Goal: Task Accomplishment & Management: Complete application form

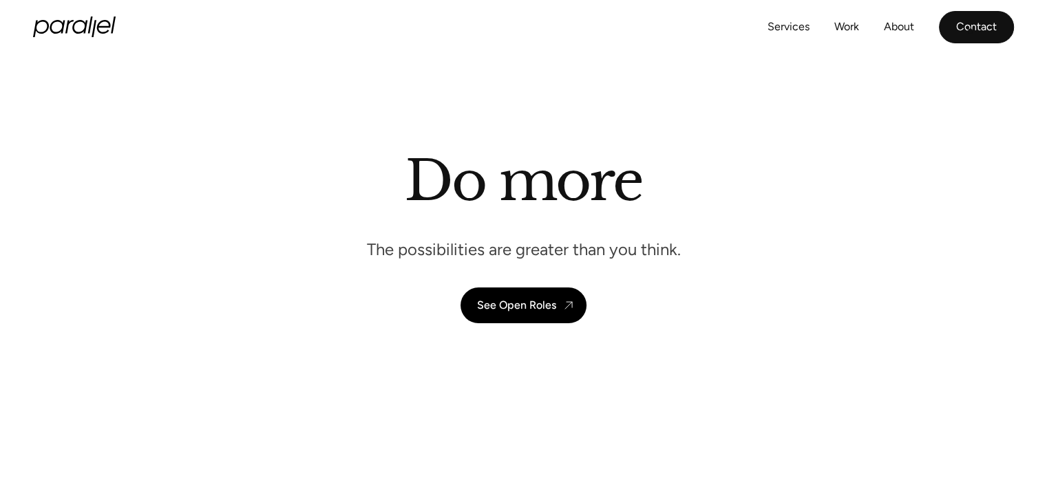
click at [975, 31] on link "Contact" at bounding box center [976, 27] width 75 height 32
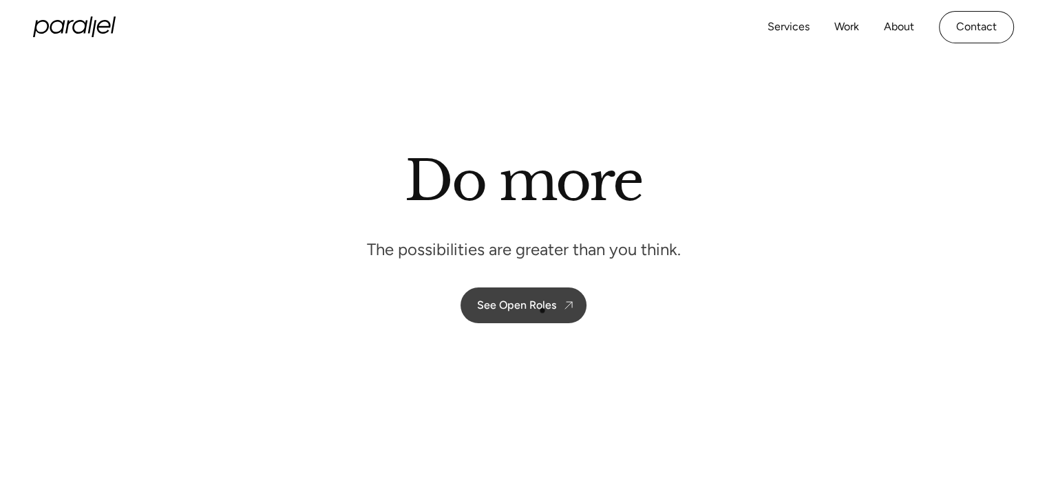
click at [542, 310] on div "See Open Roles" at bounding box center [516, 305] width 79 height 13
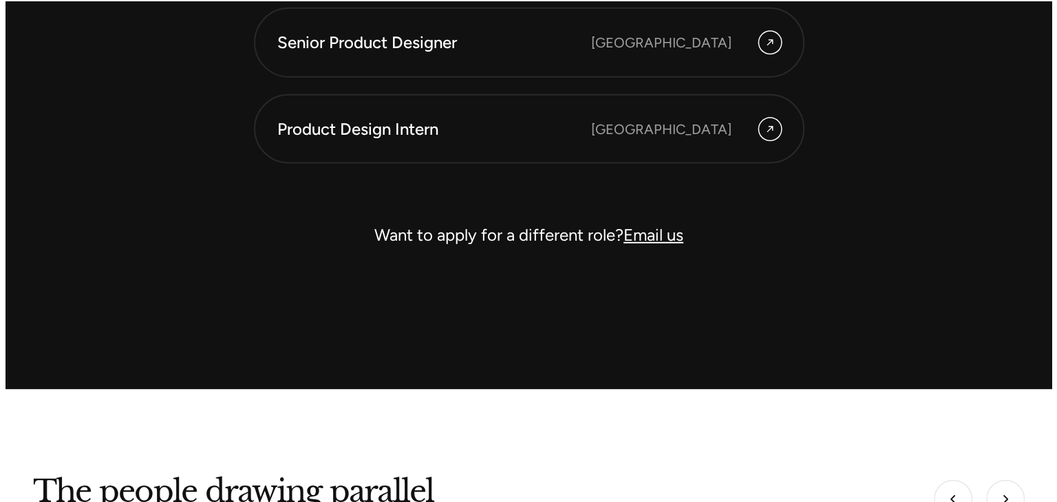
scroll to position [4103, 0]
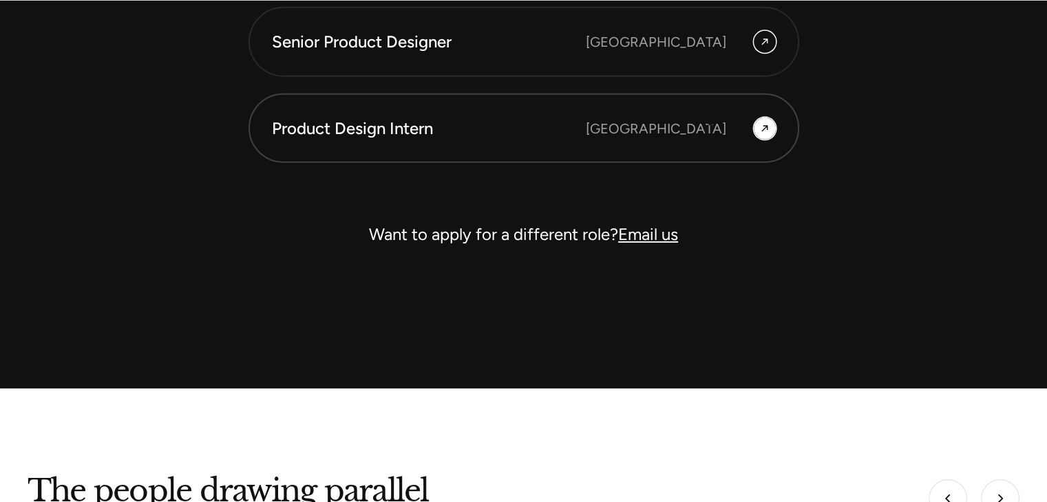
click at [716, 122] on div "[GEOGRAPHIC_DATA]" at bounding box center [656, 128] width 140 height 21
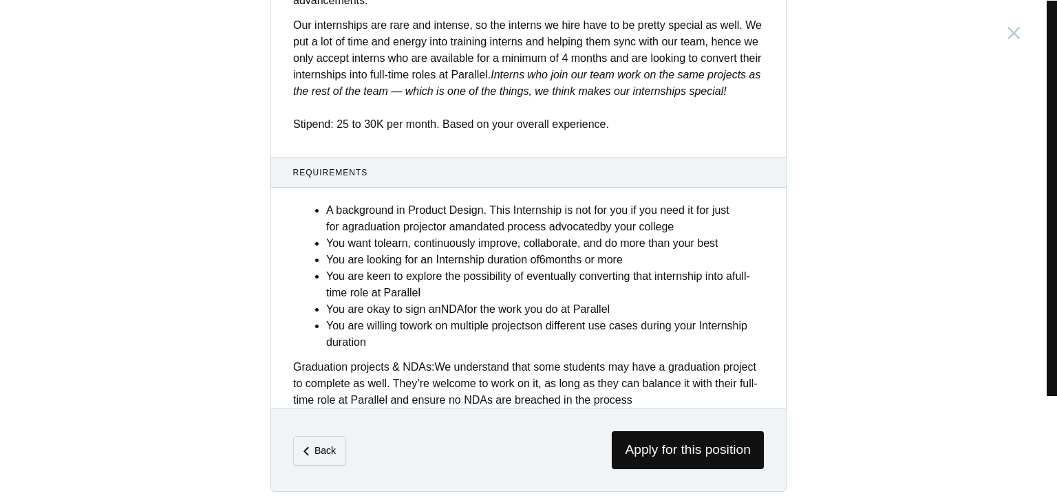
scroll to position [540, 0]
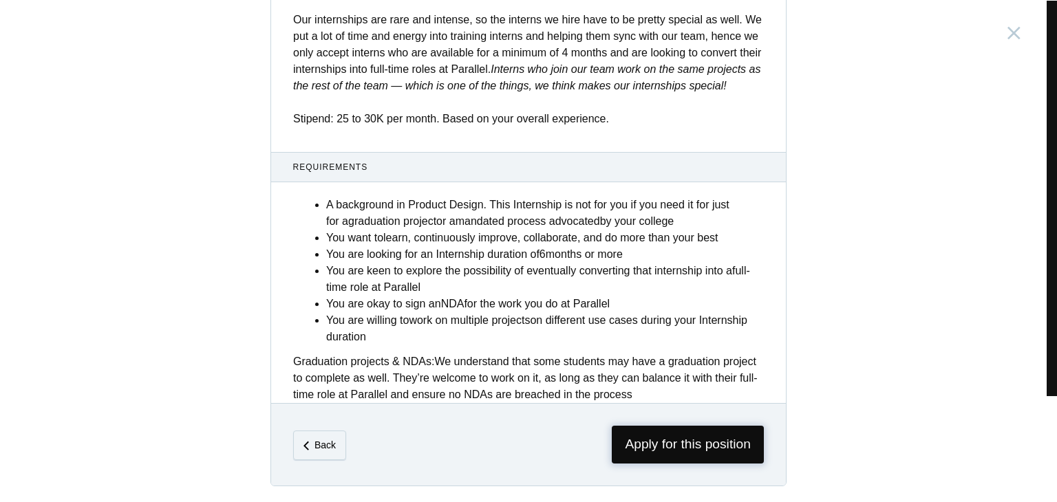
click at [678, 432] on span "Apply for this position" at bounding box center [688, 445] width 152 height 38
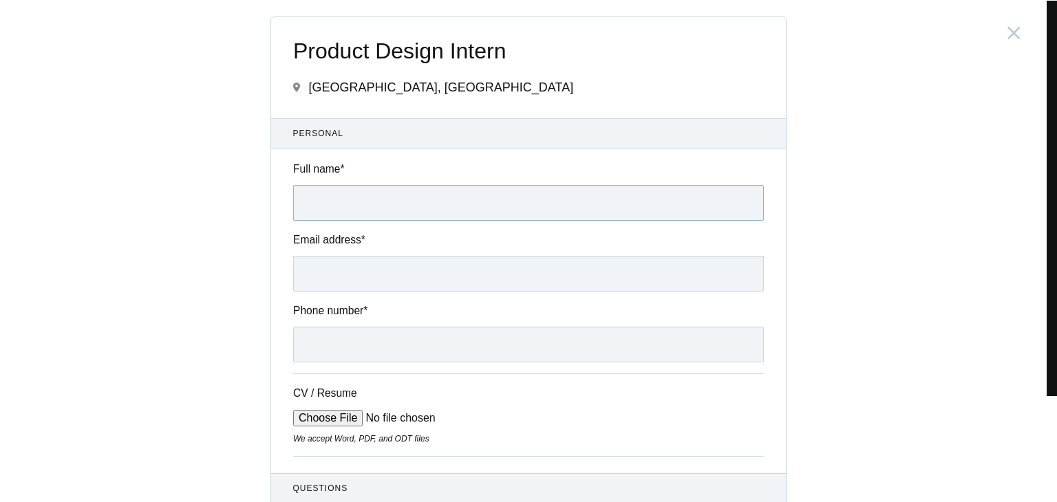
click at [335, 213] on input "Full name *" at bounding box center [528, 203] width 471 height 36
type input "Ayush Raj"
click at [339, 281] on input "Email address *" at bounding box center [528, 274] width 471 height 36
type input "ayushraj7133@gmail.com"
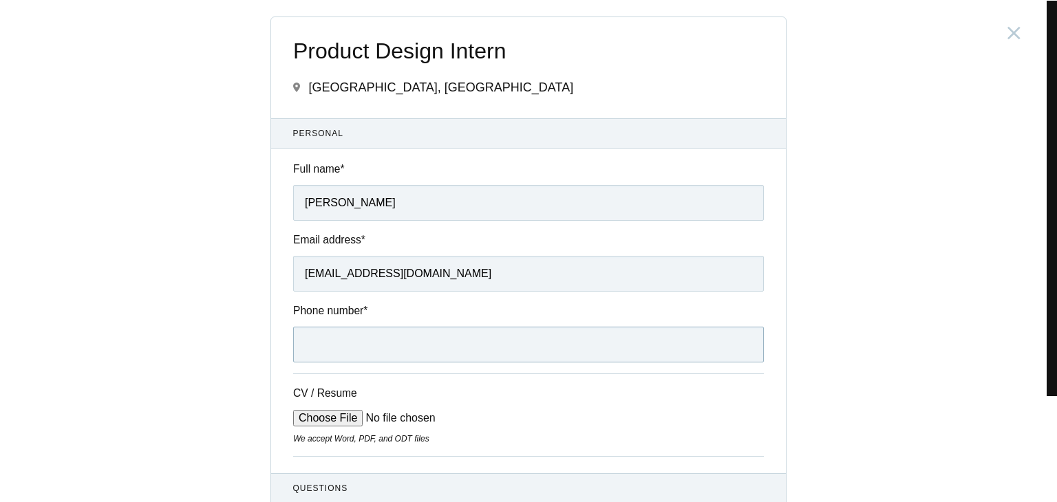
click at [300, 351] on input "Phone number *" at bounding box center [528, 345] width 471 height 36
type input "+919334781478"
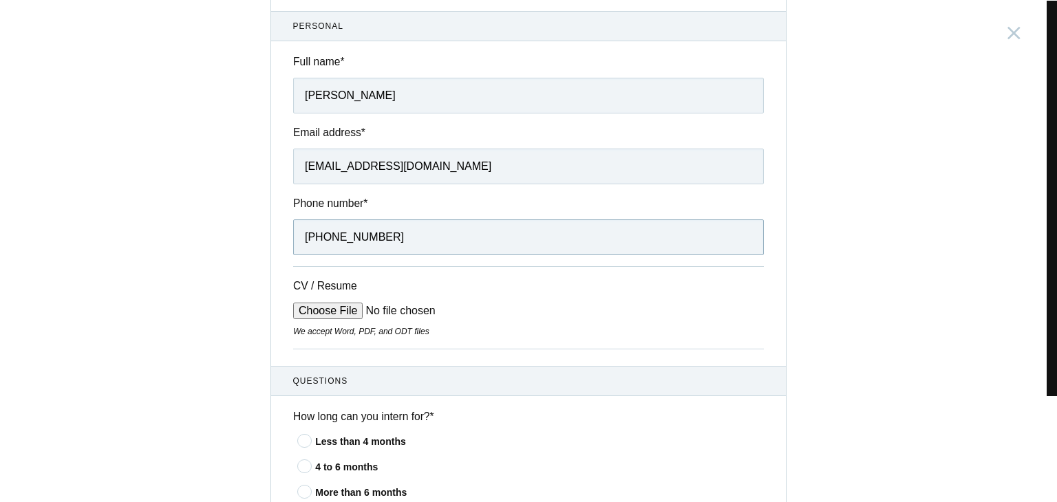
scroll to position [138, 0]
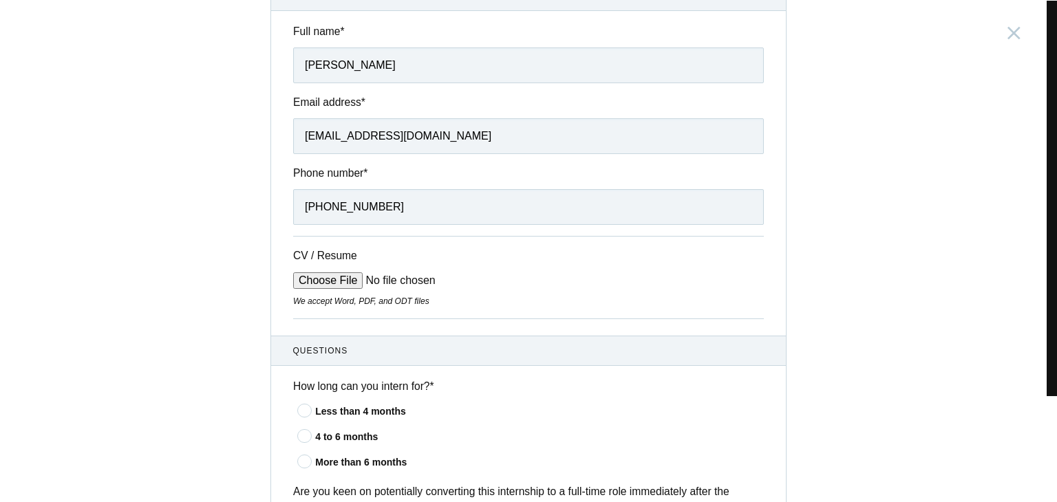
click at [336, 282] on input "CV / Resume" at bounding box center [397, 281] width 209 height 17
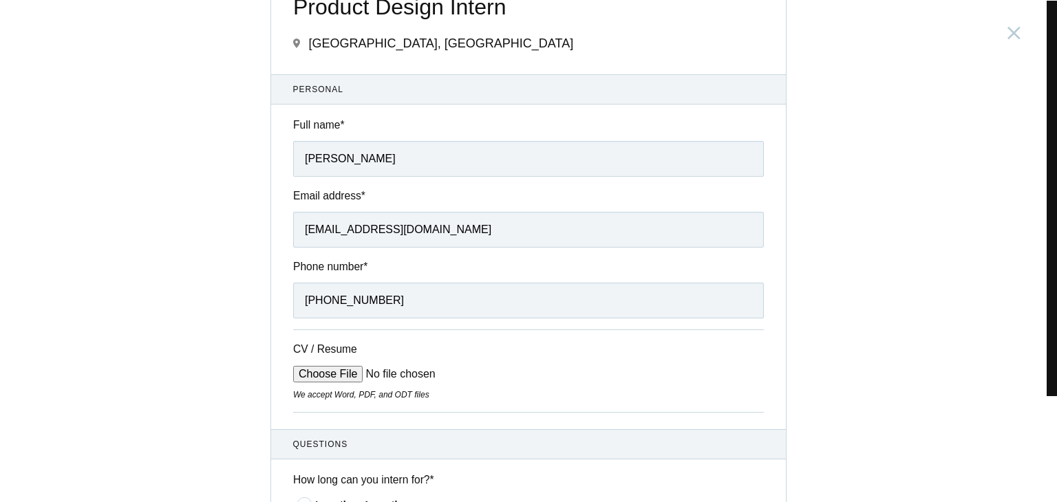
scroll to position [45, 0]
type input "C:\fakepath\Ayush Raj Resume UX Design b.pdf"
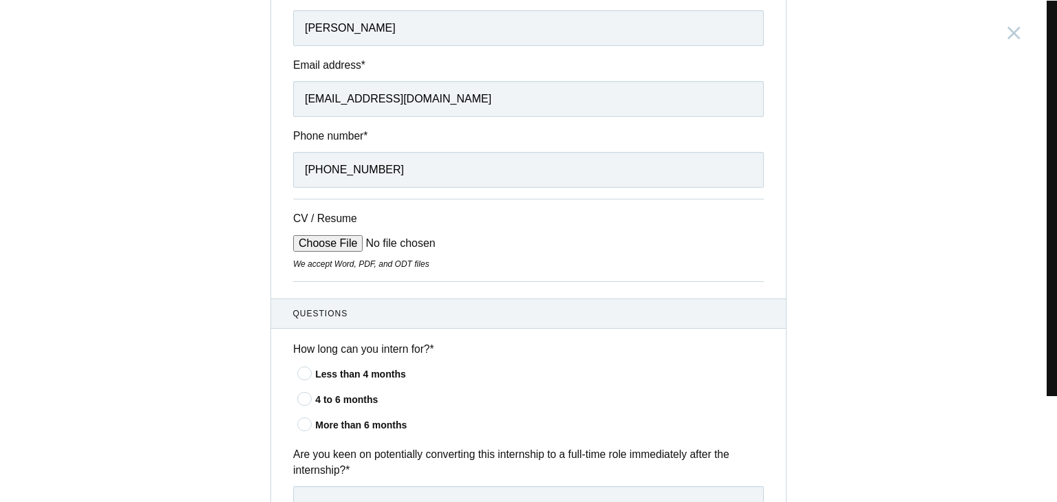
scroll to position [206, 0]
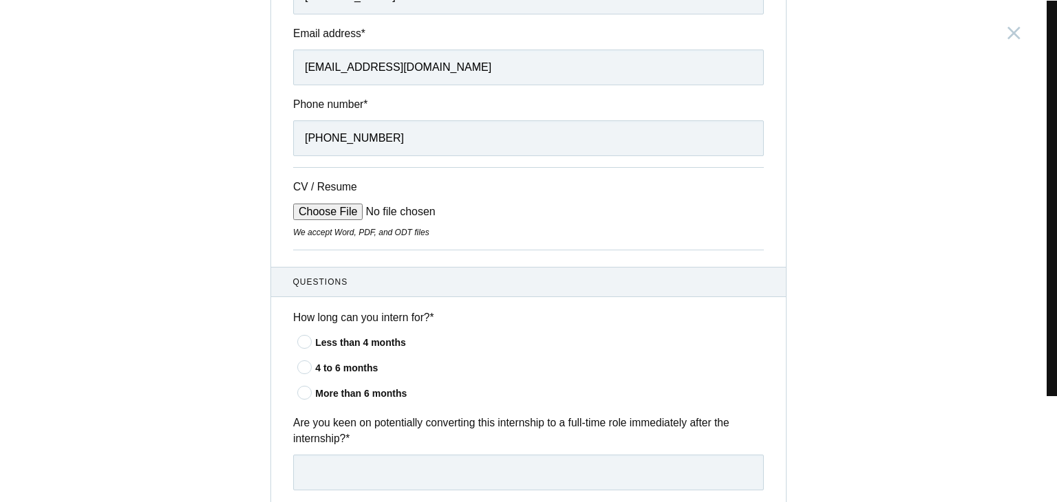
click at [299, 337] on icon at bounding box center [304, 341] width 25 height 9
click at [0, 0] on input"] "Less than 4 months" at bounding box center [0, 0] width 0 height 0
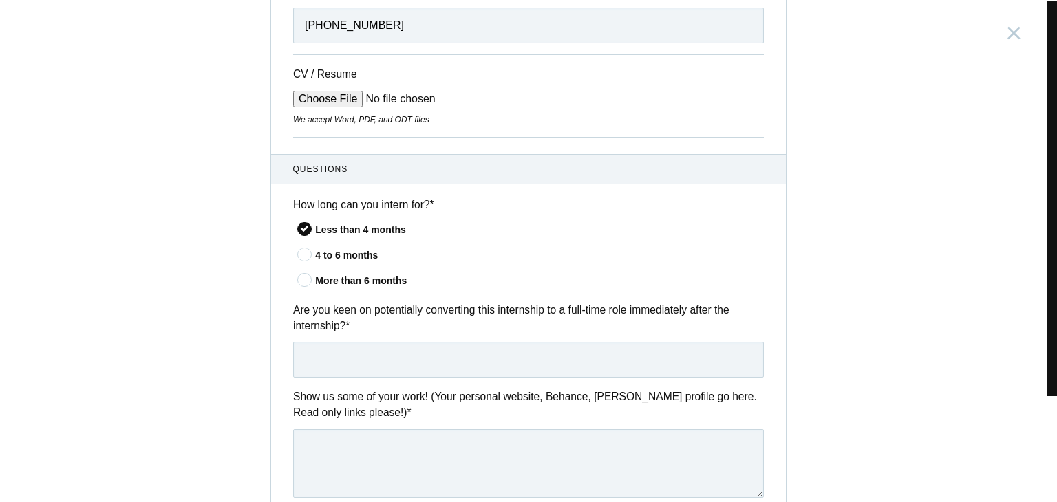
scroll to position [344, 0]
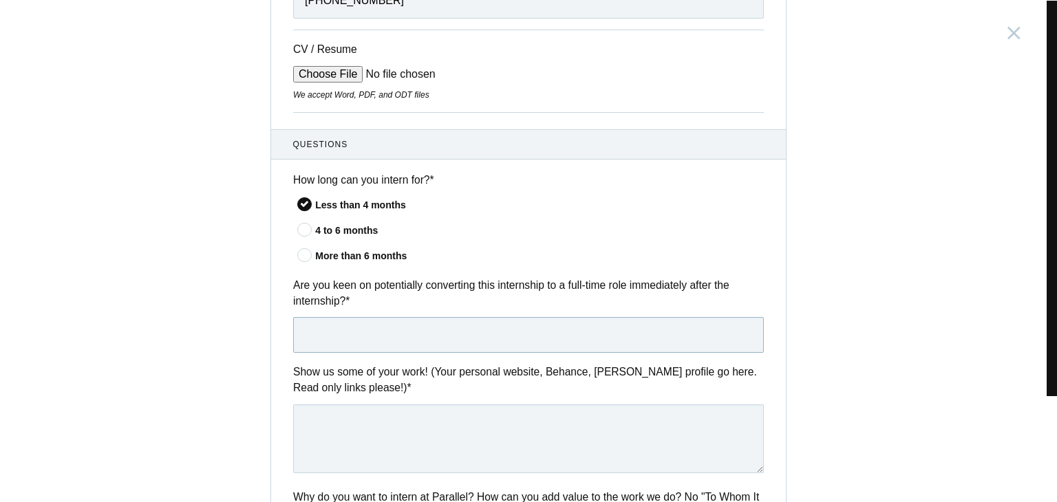
click at [368, 330] on input "text" at bounding box center [528, 335] width 471 height 36
click at [337, 335] on input "text" at bounding box center [528, 335] width 471 height 36
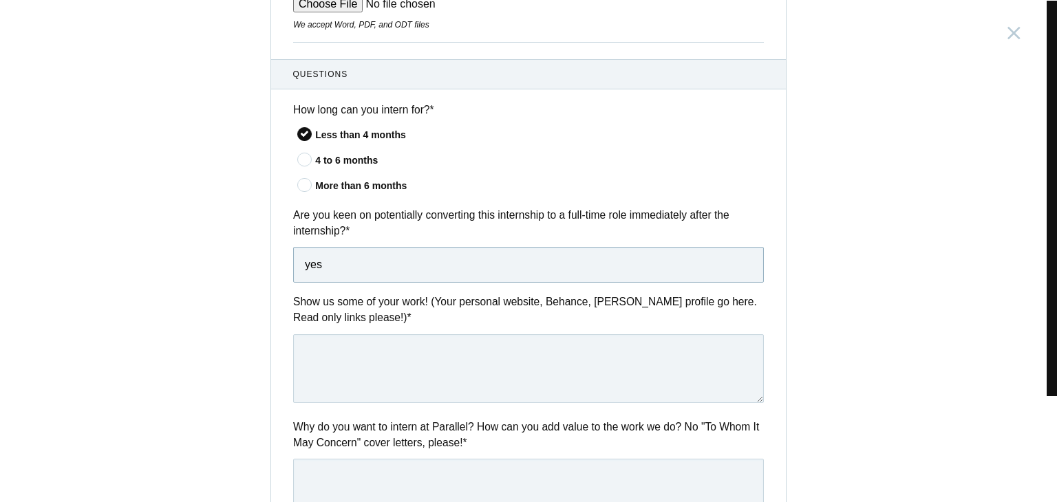
scroll to position [436, 0]
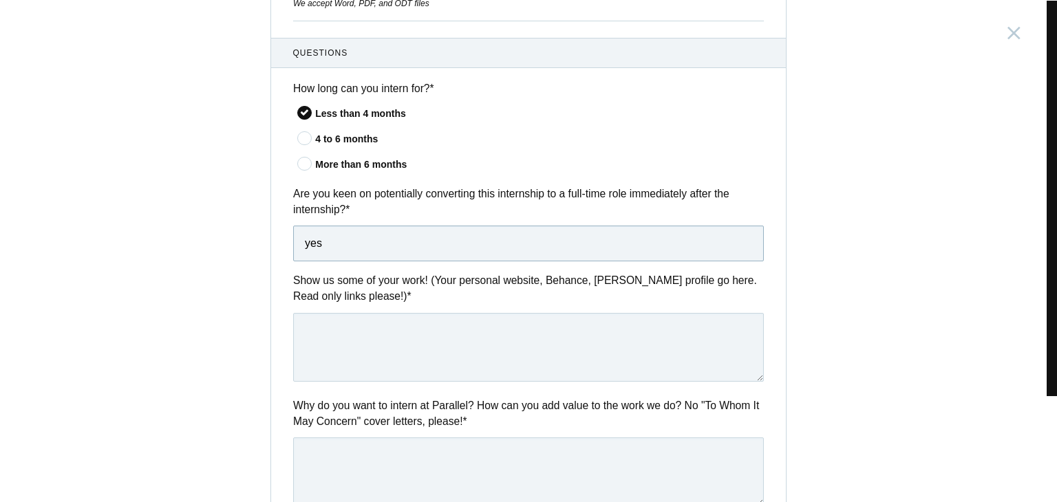
type input "yes"
click at [339, 328] on textarea at bounding box center [528, 347] width 471 height 69
paste textarea "https://ayushrajuxdesignportfolio.framer.website/"
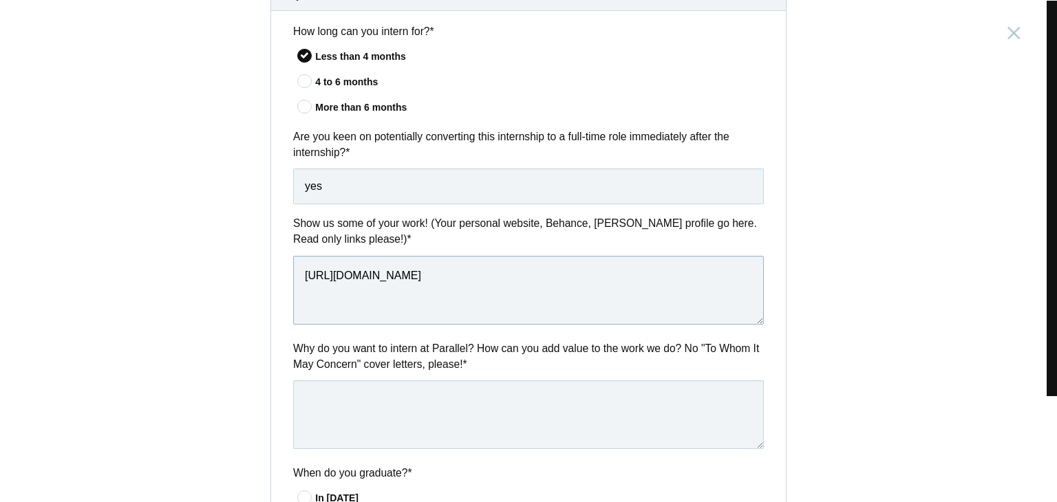
scroll to position [527, 0]
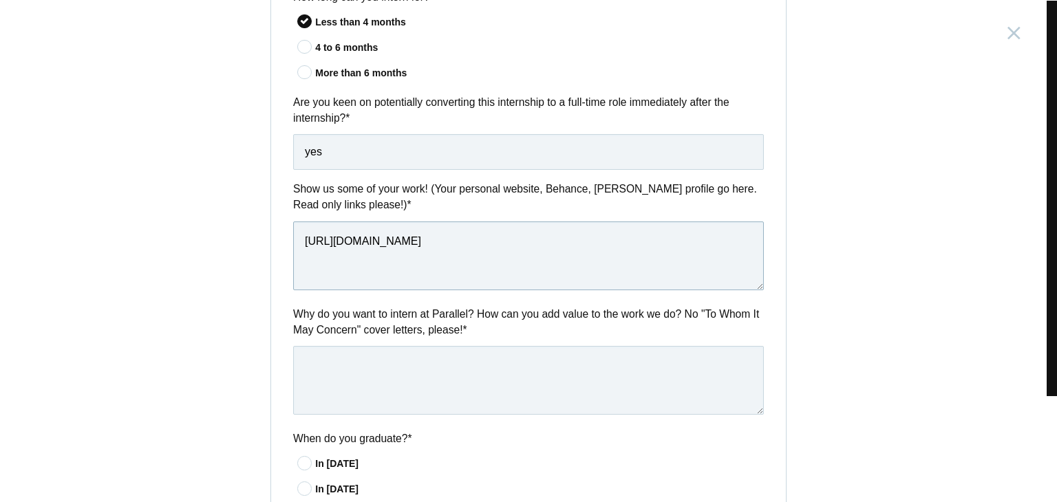
type textarea "https://ayushrajuxdesignportfolio.framer.website/"
click at [344, 353] on textarea at bounding box center [528, 380] width 471 height 69
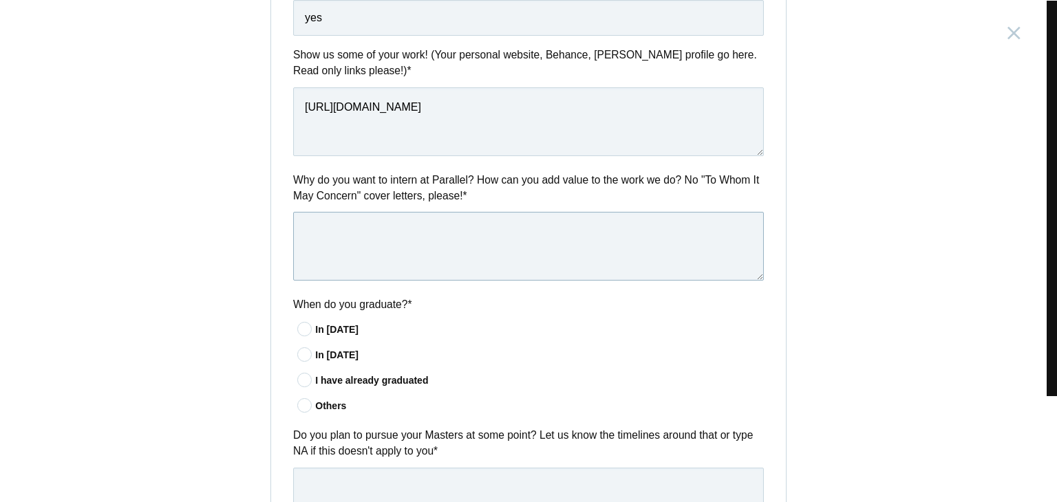
scroll to position [665, 0]
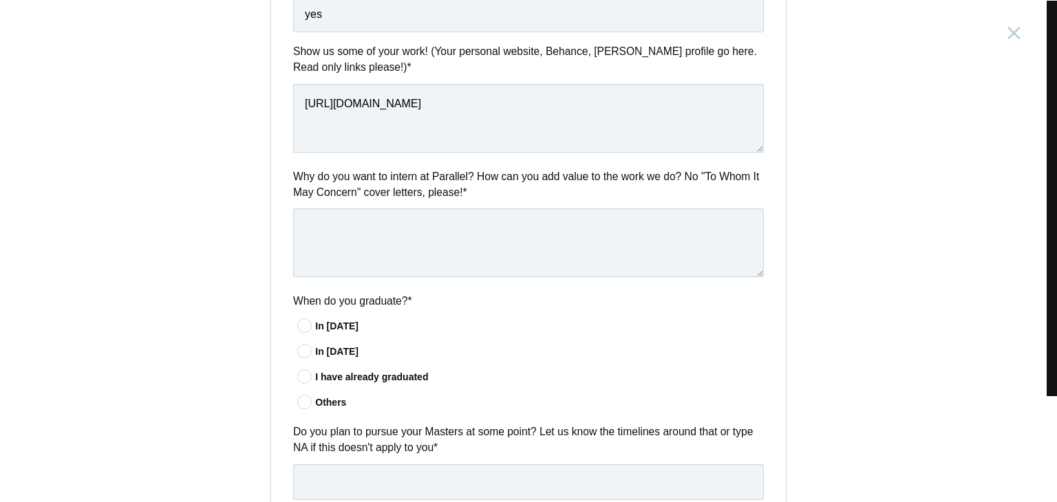
click at [295, 323] on icon at bounding box center [304, 325] width 25 height 9
click at [0, 0] on input"] "In 2025" at bounding box center [0, 0] width 0 height 0
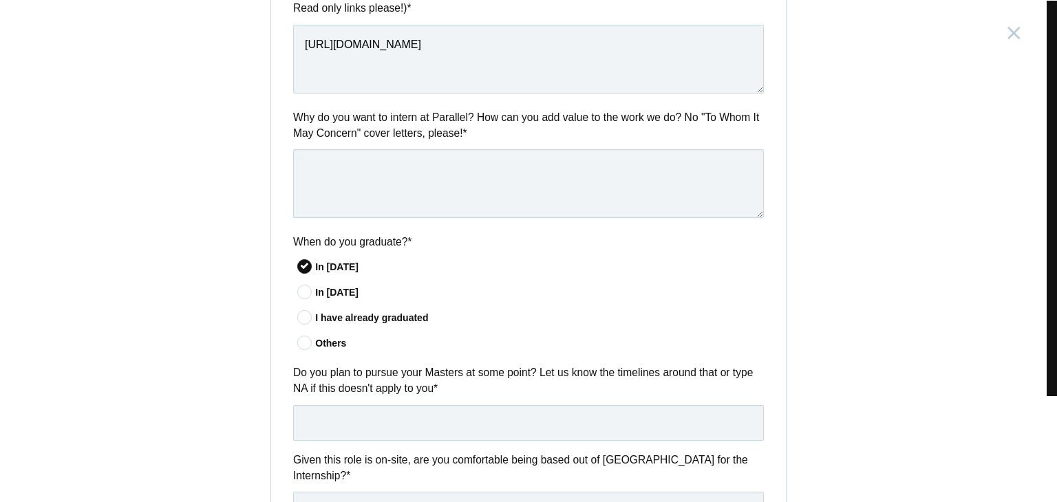
scroll to position [711, 0]
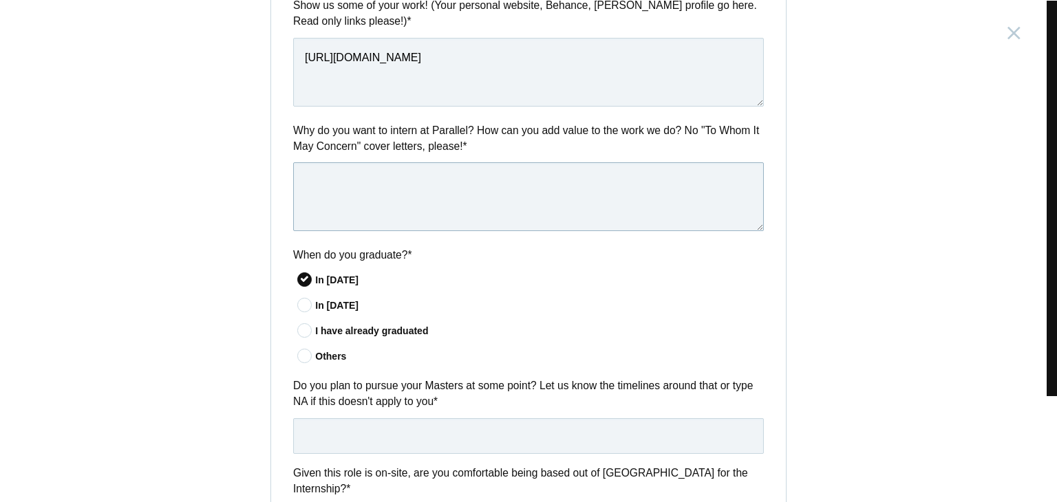
click at [342, 187] on textarea at bounding box center [528, 196] width 471 height 69
paste textarea "’m excited to intern at Parallel because of your focus on creating thoughtful, …"
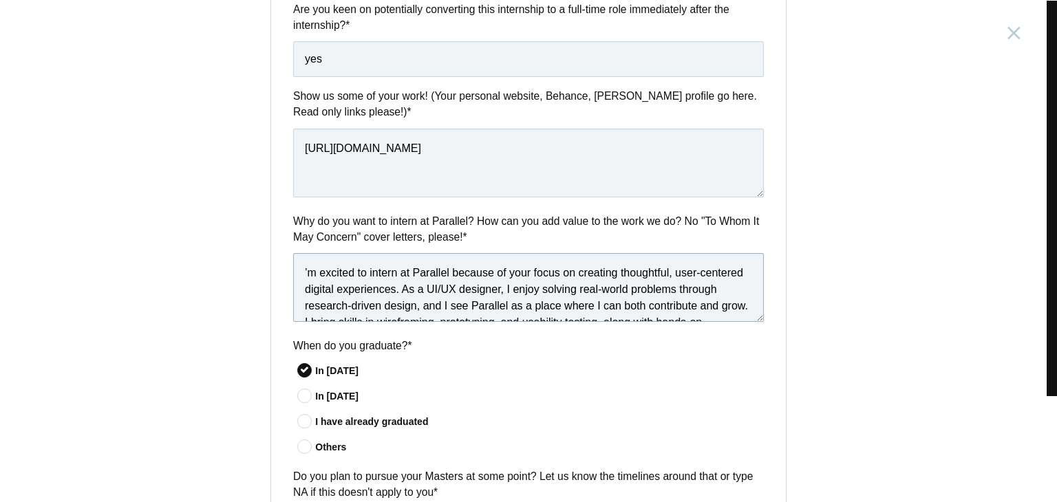
scroll to position [619, 0]
click at [300, 268] on textarea "’m excited to intern at Parallel because of your focus on creating thoughtful, …" at bounding box center [528, 288] width 471 height 69
click at [301, 268] on textarea "’m excited to intern at Parallel because of your focus on creating thoughtful, …" at bounding box center [528, 288] width 471 height 69
click at [303, 268] on textarea "’m excited to intern at Parallel because of your focus on creating thoughtful, …" at bounding box center [528, 288] width 471 height 69
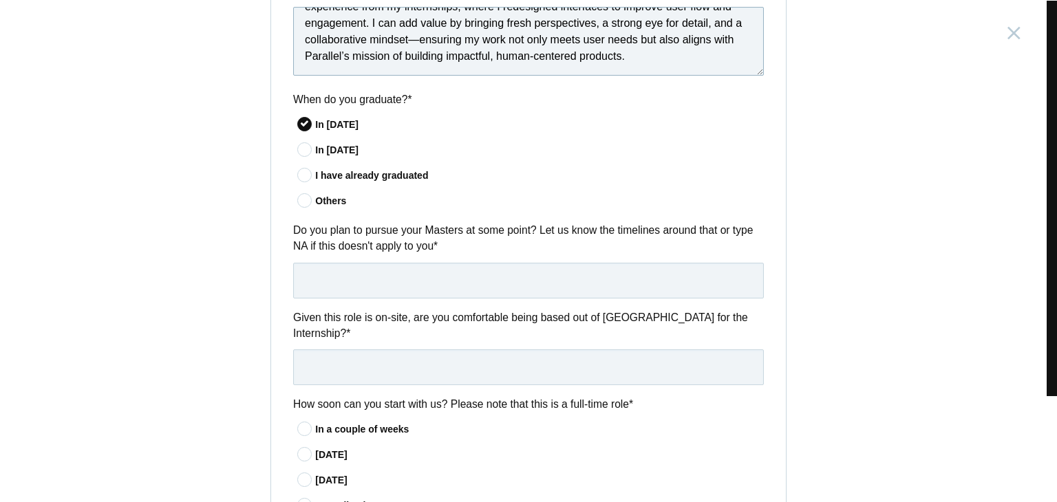
scroll to position [871, 0]
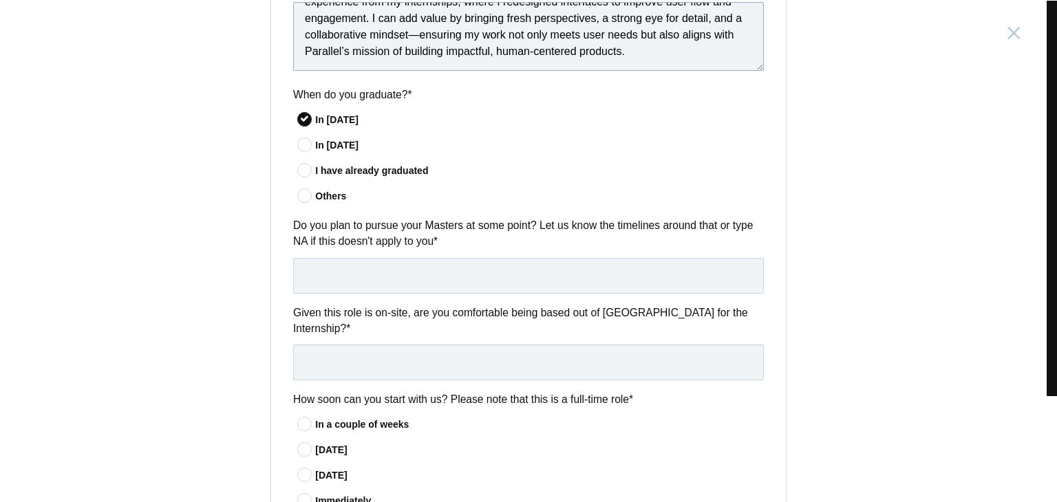
type textarea "’Im excited to intern at Parallel because of your focus on creating thoughtful,…"
click at [321, 275] on input "text" at bounding box center [528, 276] width 471 height 36
type input "NA"
click at [314, 345] on input "text" at bounding box center [528, 363] width 471 height 36
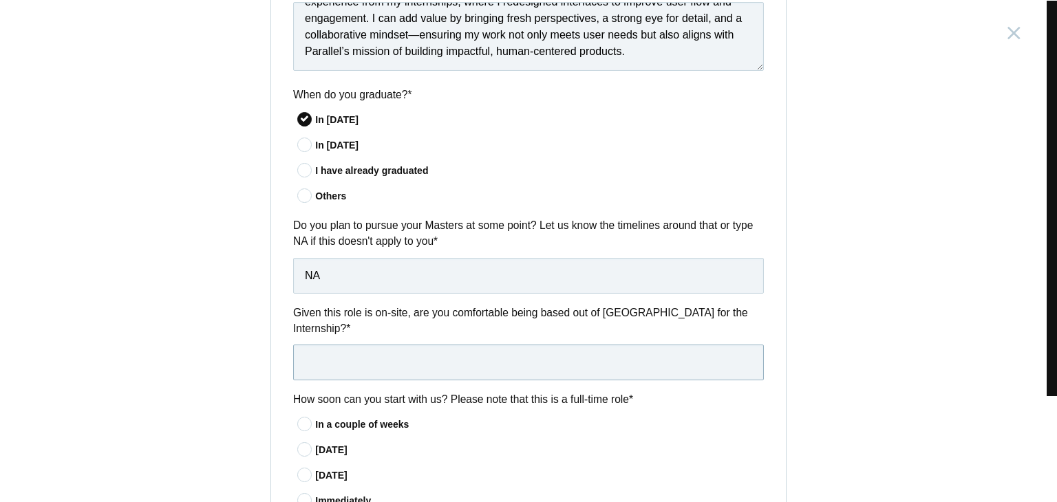
scroll to position [895, 0]
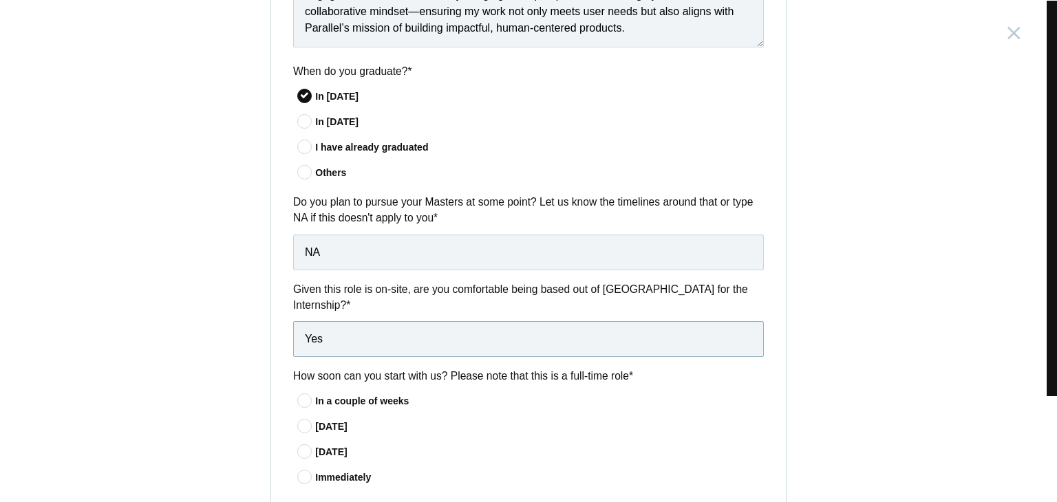
type input "Yes"
click at [333, 248] on input "NA" at bounding box center [528, 253] width 471 height 36
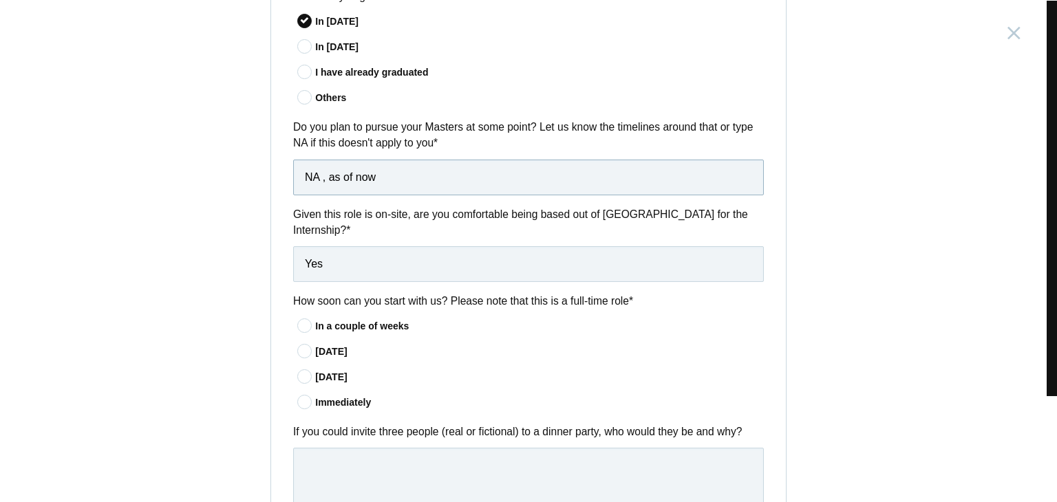
scroll to position [1009, 0]
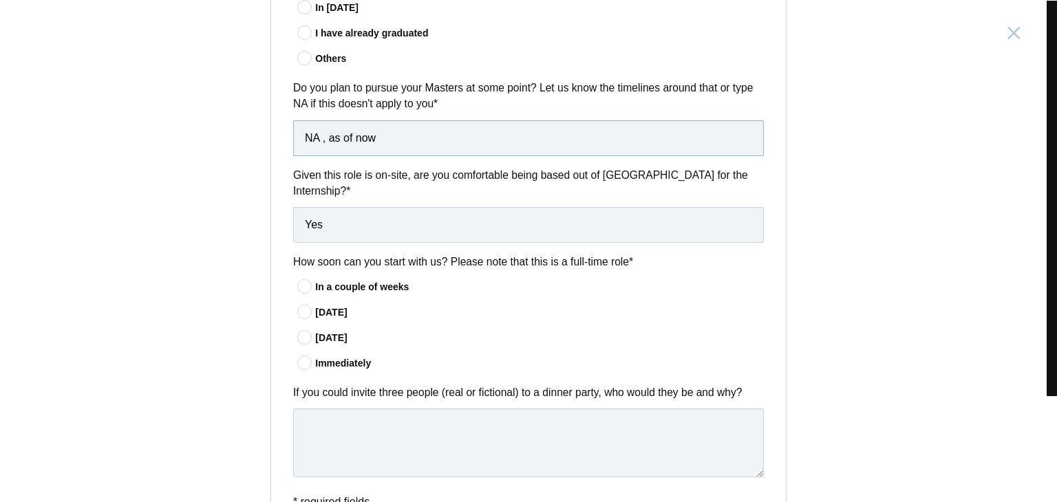
type input "NA , as of now"
click at [303, 282] on icon at bounding box center [304, 286] width 25 height 9
click at [0, 0] on input"] "In a couple of weeks" at bounding box center [0, 0] width 0 height 0
click at [295, 359] on icon at bounding box center [304, 363] width 25 height 9
click at [0, 0] on input"] "Immediately" at bounding box center [0, 0] width 0 height 0
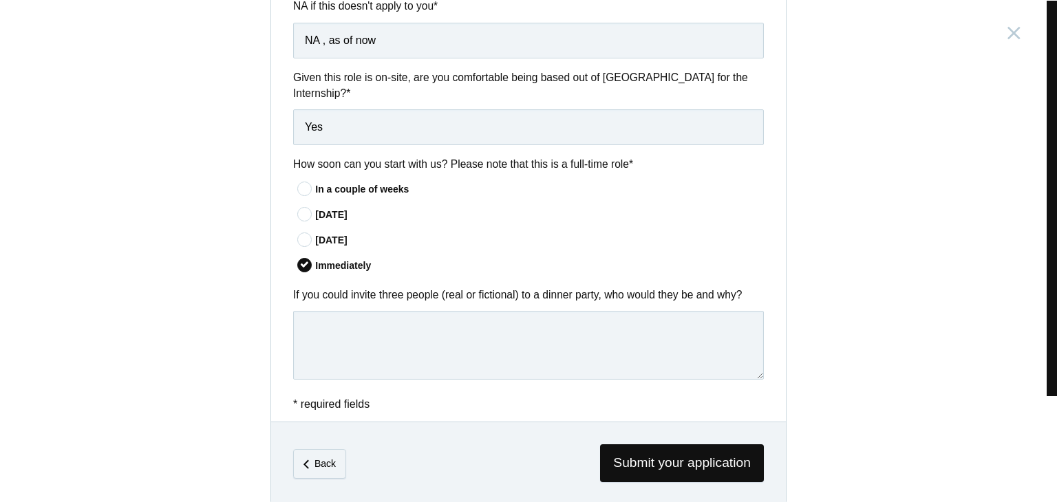
scroll to position [1111, 0]
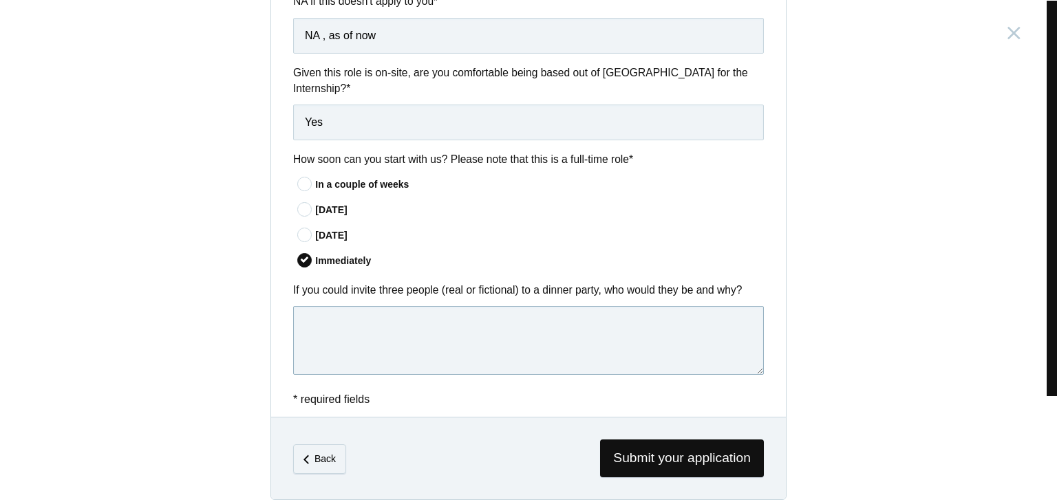
click at [308, 306] on textarea at bounding box center [528, 340] width 471 height 69
paste textarea "Leonardo da Vinci – his ability to blend art, science, and imagination is somet…"
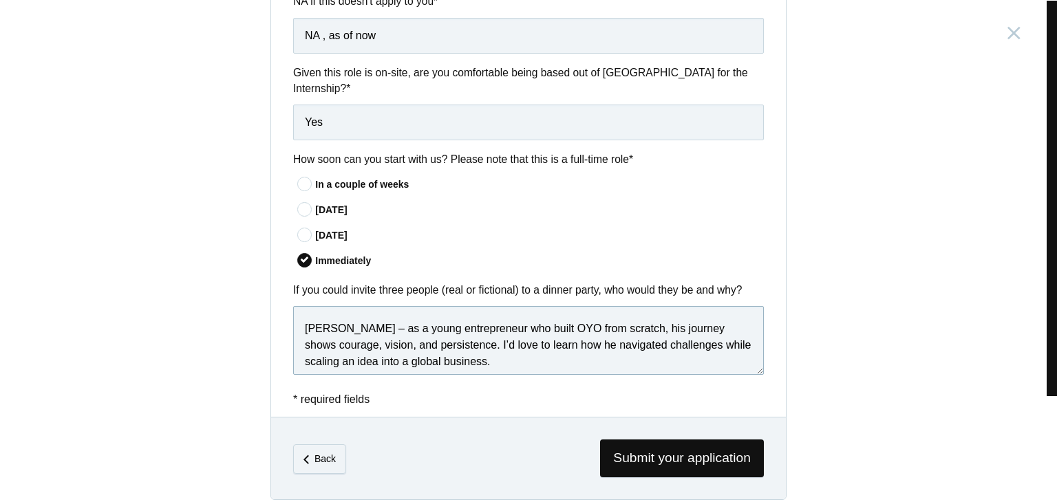
scroll to position [119, 0]
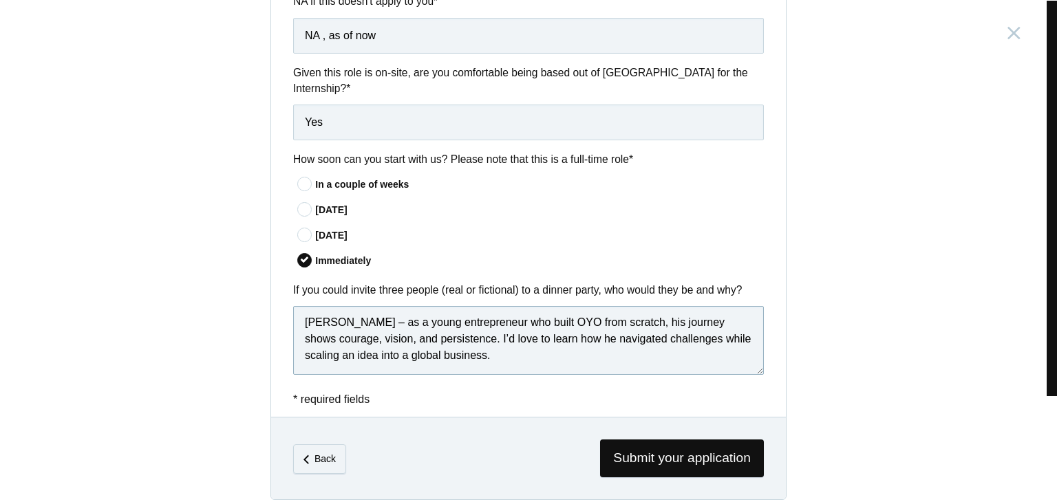
click at [310, 307] on textarea "Leonardo da Vinci – his ability to blend art, science, and imagination is somet…" at bounding box center [528, 340] width 471 height 69
type textarea "Leonardo da Vinci – his ability to blend art, science, and imagination is somet…"
drag, startPoint x: 310, startPoint y: 307, endPoint x: 191, endPoint y: 87, distance: 249.8
click at [191, 87] on div "Product Design Intern India, Bangalore Submitting form failed, try again. Retry…" at bounding box center [528, 251] width 1057 height 502
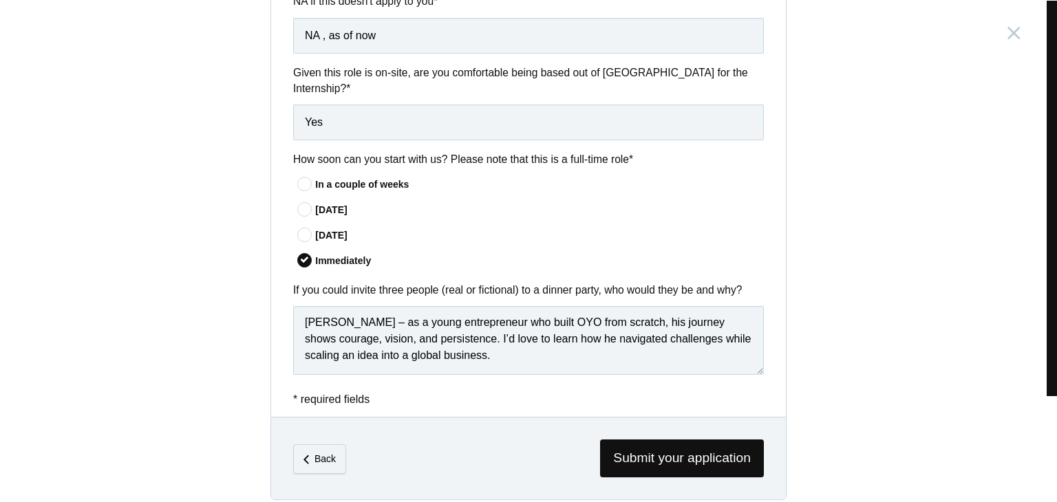
click at [191, 87] on div "Product Design Intern India, Bangalore Submitting form failed, try again. Retry…" at bounding box center [528, 251] width 1057 height 502
click at [672, 440] on span "Submit your application" at bounding box center [682, 459] width 164 height 38
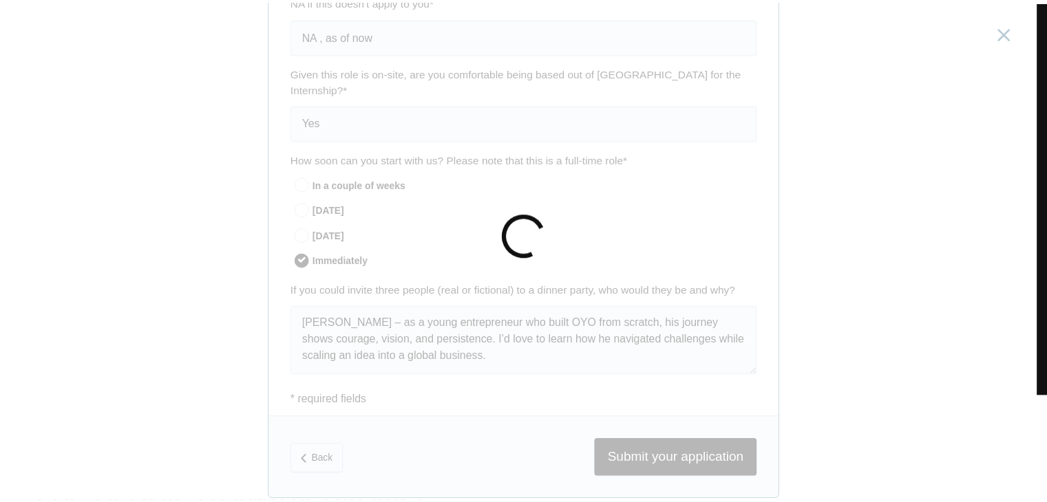
scroll to position [0, 0]
